Goal: Information Seeking & Learning: Find specific fact

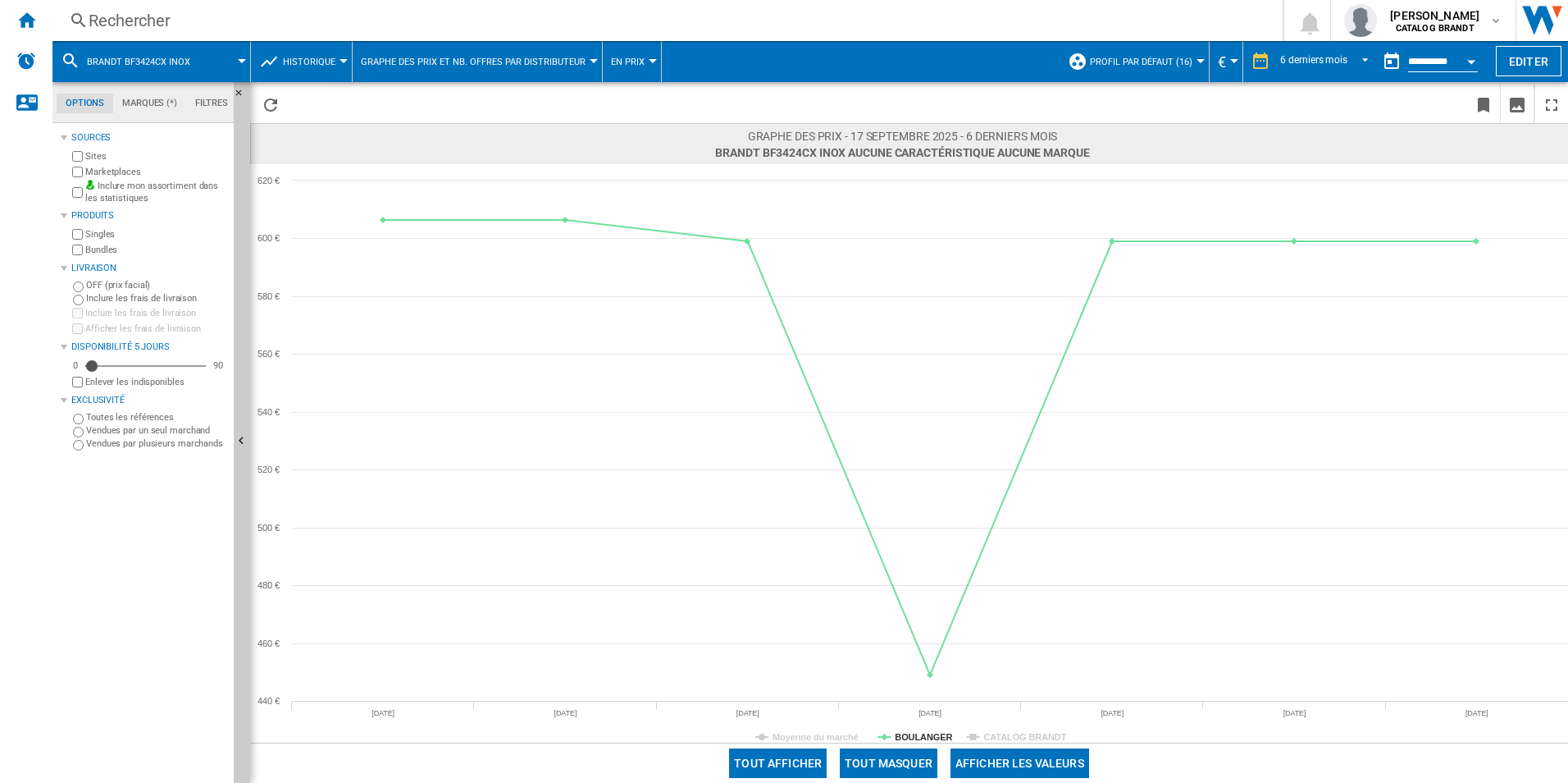
click at [473, 31] on div "Rechercher" at bounding box center [664, 21] width 1151 height 23
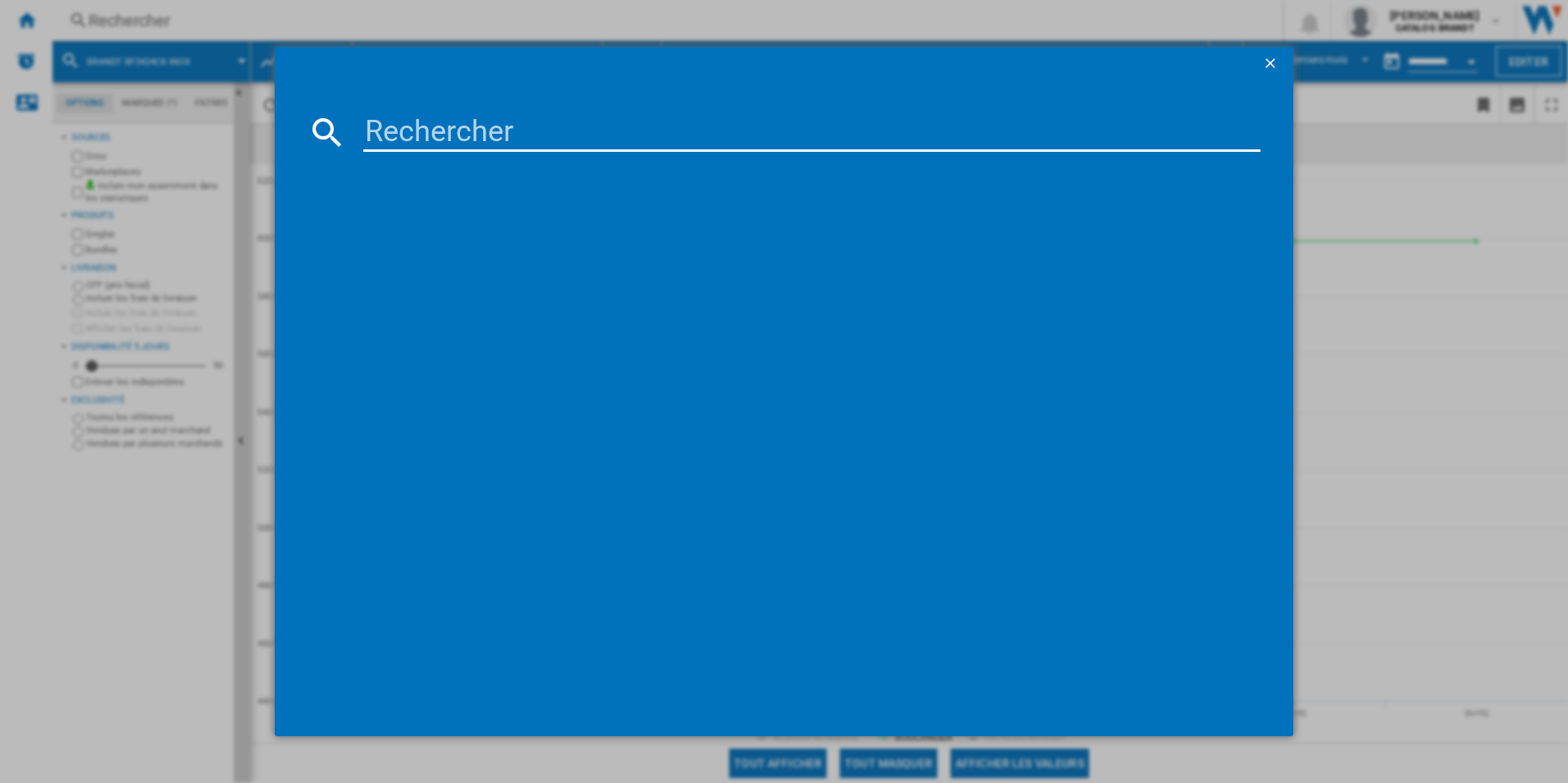
click at [674, 103] on md-dialog-content at bounding box center [784, 408] width 1020 height 657
click at [641, 126] on input at bounding box center [812, 132] width 898 height 40
type input "LFVQ393W"
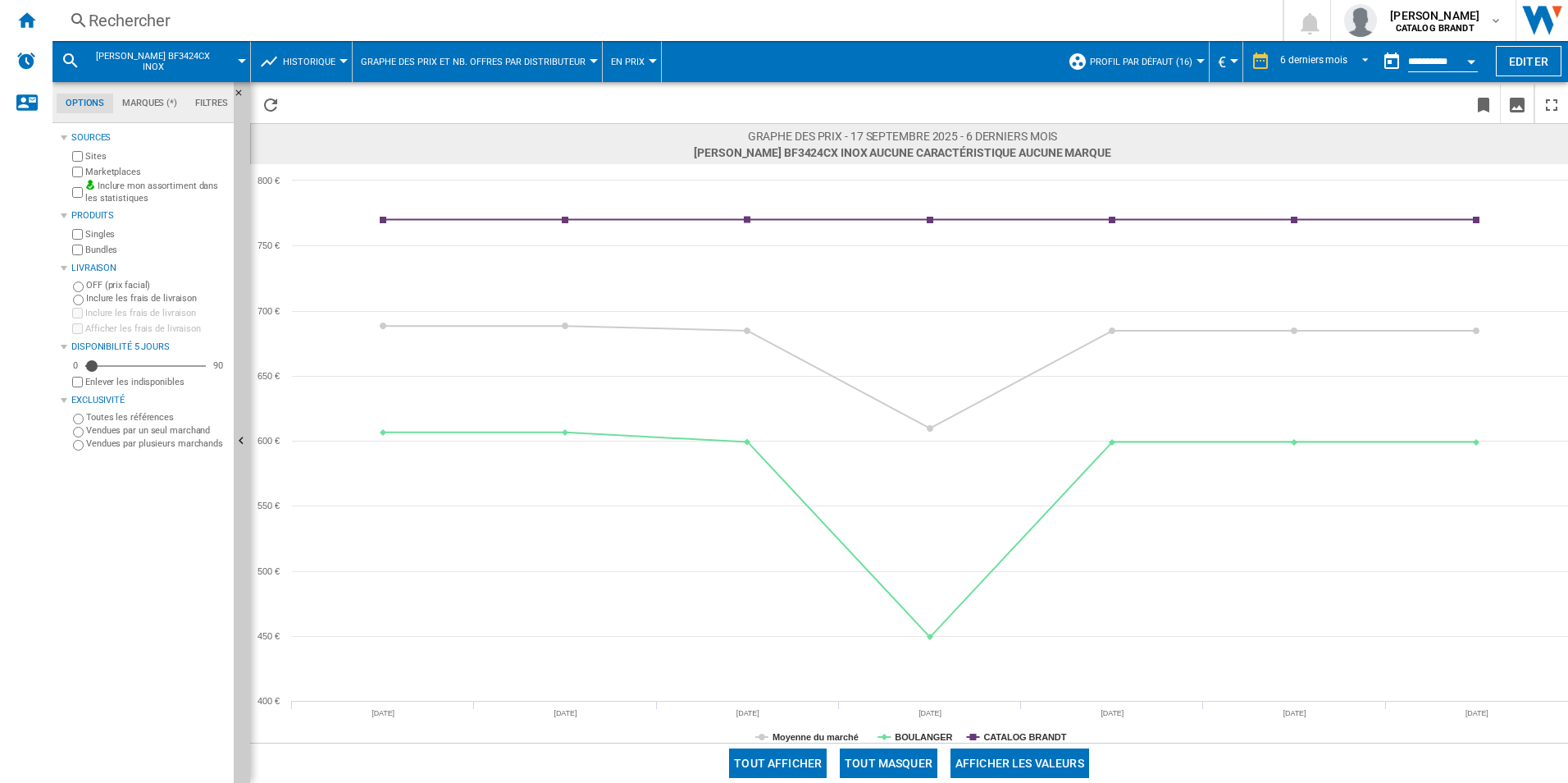
click at [341, 13] on div "Rechercher" at bounding box center [664, 21] width 1151 height 23
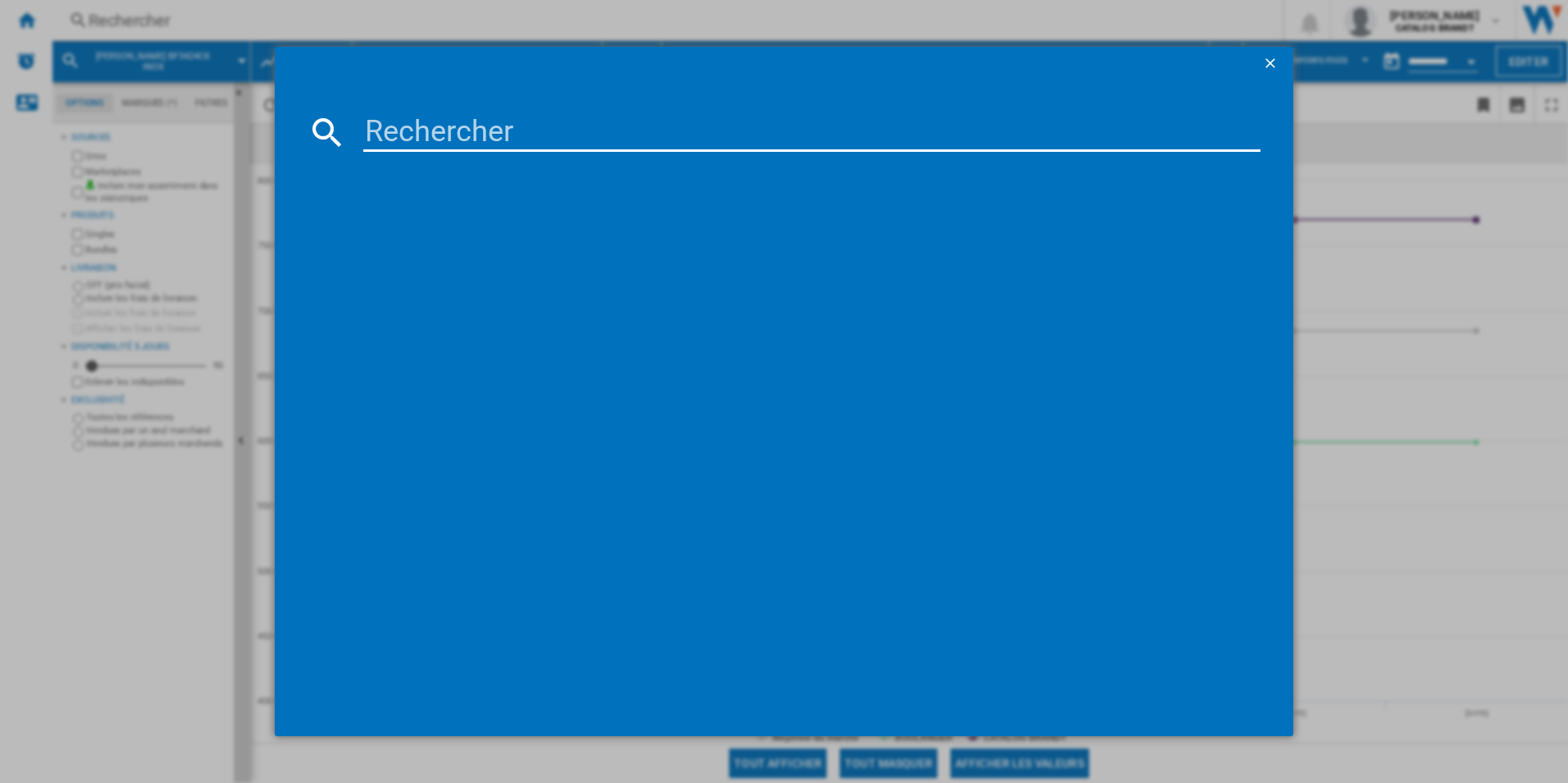
click at [620, 129] on input at bounding box center [812, 132] width 898 height 40
type input "LFVQ393W"
click at [421, 237] on div "VEDETTE LFVQ393W BLANC" at bounding box center [796, 238] width 882 height 16
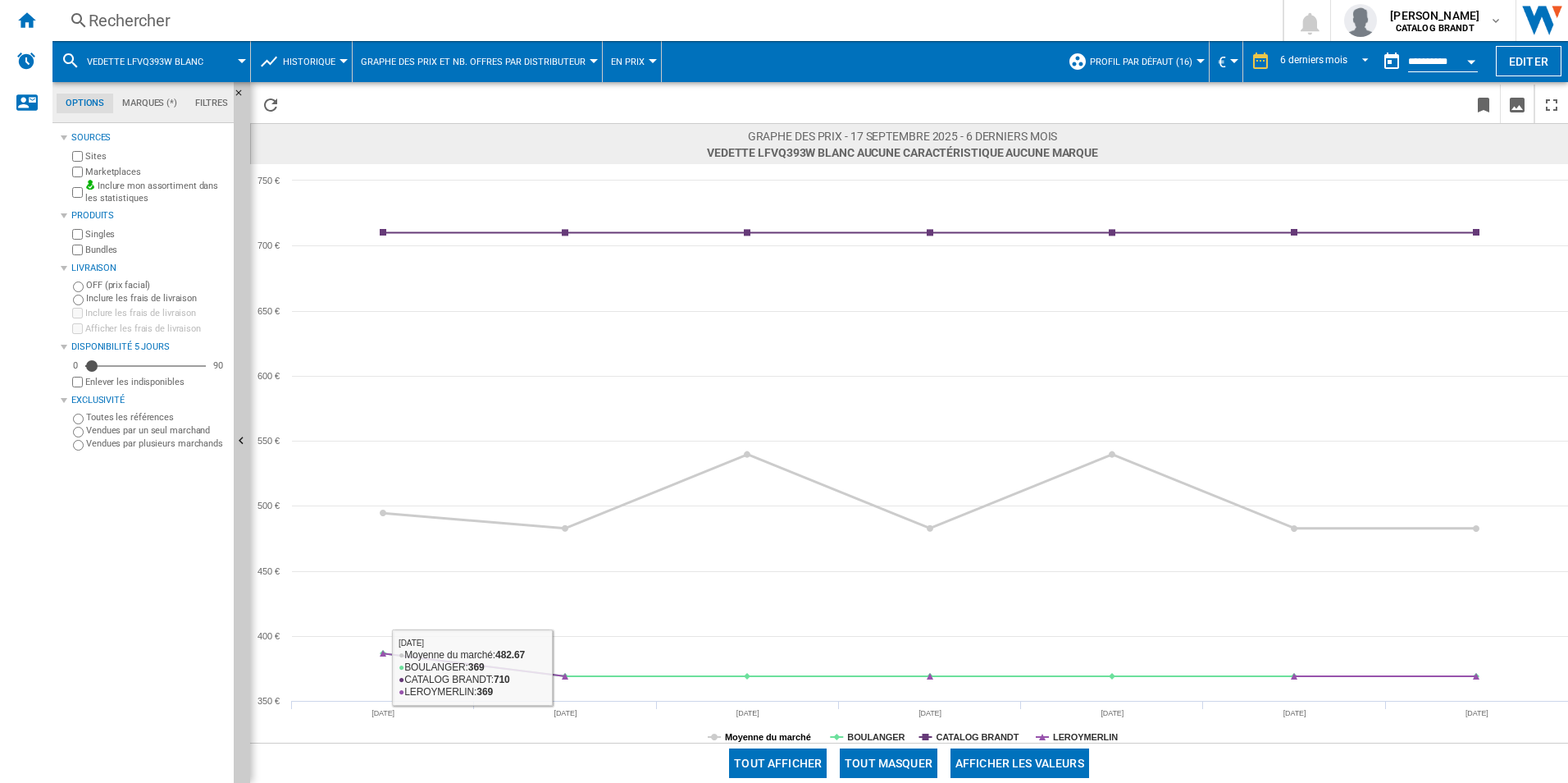
click at [795, 735] on tspan "Moyenne du marché" at bounding box center [768, 737] width 86 height 9
click at [994, 736] on tspan "CATALOG BRANDT" at bounding box center [977, 737] width 82 height 9
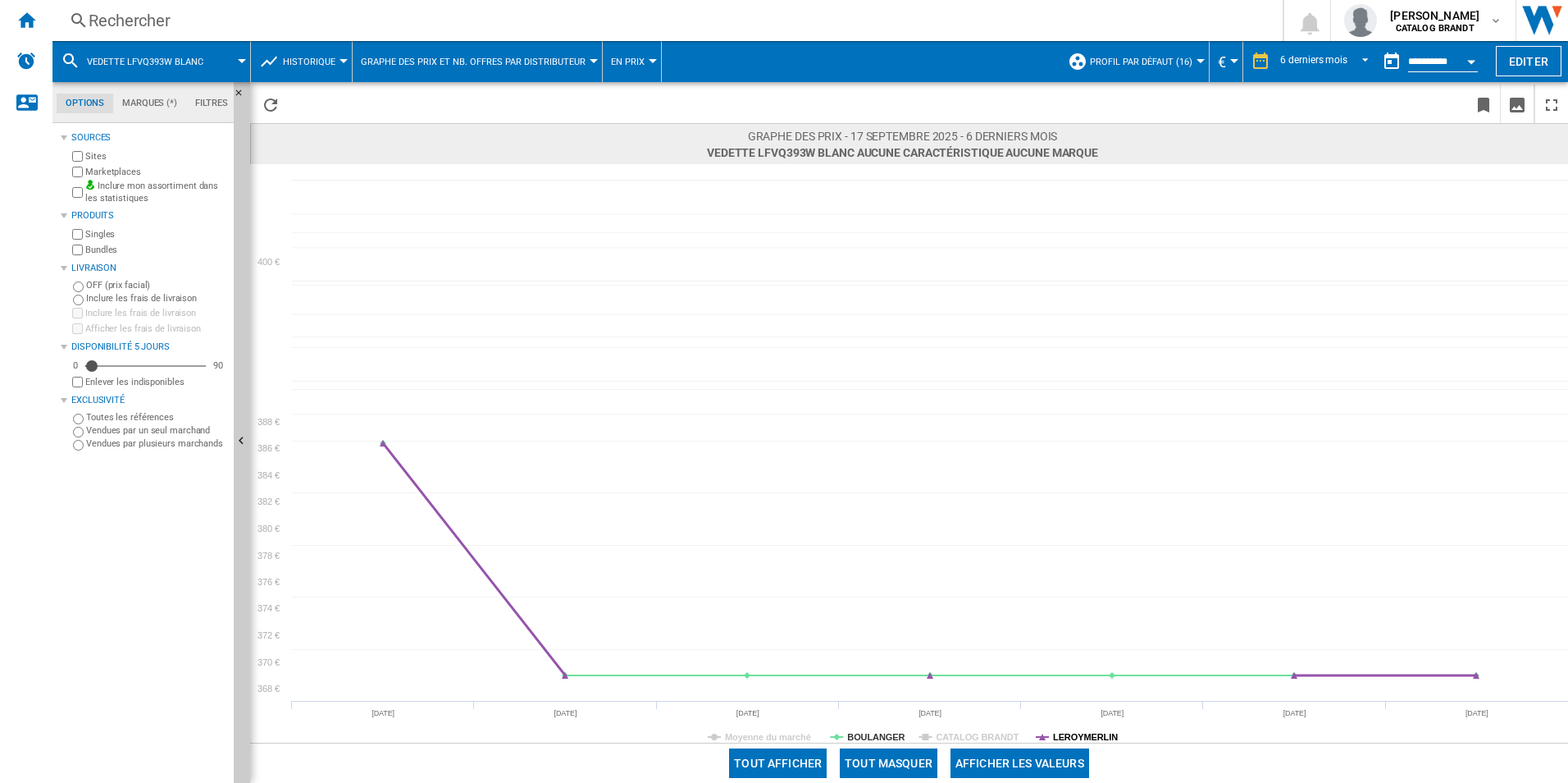
click at [1060, 737] on tspan "LEROYMERLIN" at bounding box center [1085, 737] width 64 height 9
